Goal: Task Accomplishment & Management: Use online tool/utility

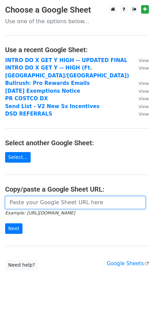
click at [32, 196] on input "url" at bounding box center [75, 202] width 141 height 13
paste input "[URL][DOMAIN_NAME]"
type input "[URL][DOMAIN_NAME]"
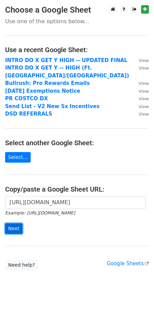
click at [12, 224] on input "Next" at bounding box center [13, 229] width 17 height 11
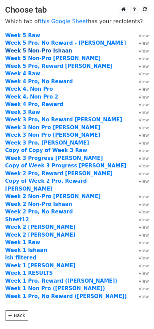
click at [42, 51] on strong "Week 5 Non-Pro Ishaan" at bounding box center [38, 51] width 67 height 6
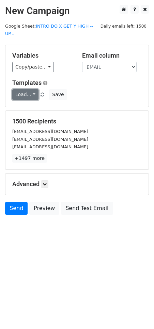
click at [19, 89] on link "Load..." at bounding box center [25, 94] width 26 height 11
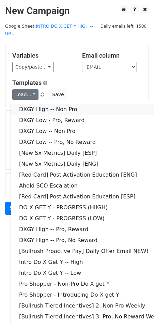
click at [66, 104] on link "DXGY High -- Non Pro" at bounding box center [92, 109] width 163 height 11
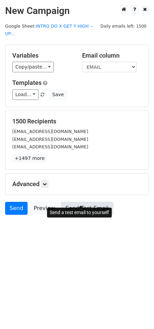
click at [79, 202] on link "Send Test Email" at bounding box center [87, 208] width 52 height 13
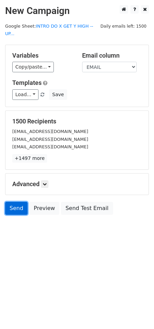
click at [16, 202] on link "Send" at bounding box center [16, 208] width 23 height 13
